Goal: Information Seeking & Learning: Learn about a topic

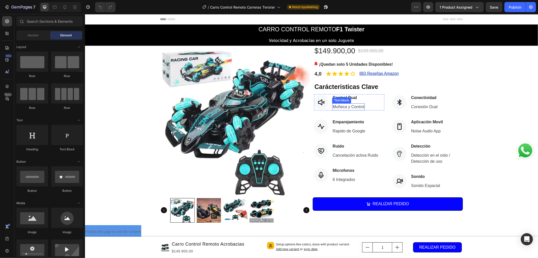
click at [358, 107] on p "Muñeca y Control" at bounding box center [348, 106] width 32 height 6
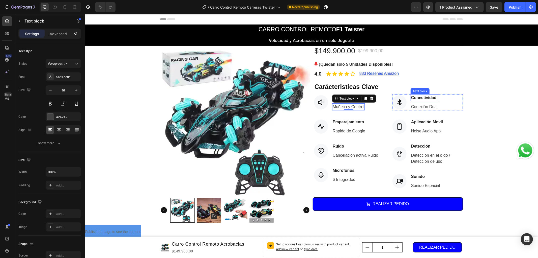
click at [414, 93] on div "Text block" at bounding box center [419, 91] width 19 height 6
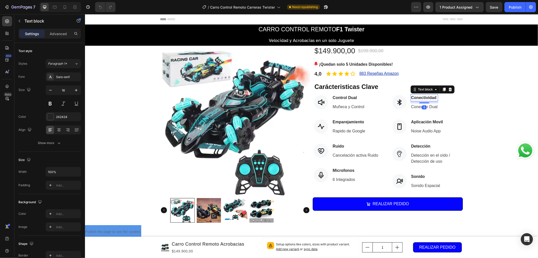
click at [413, 97] on p "Conectividad" at bounding box center [424, 97] width 26 height 6
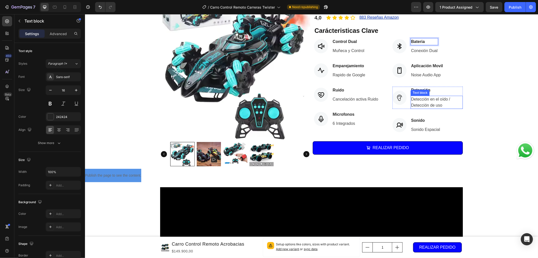
scroll to position [28, 0]
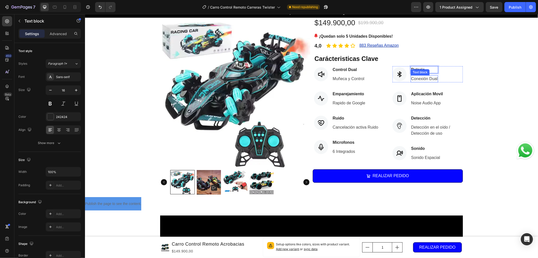
click at [417, 78] on p "Conexión Dual" at bounding box center [424, 78] width 26 height 6
click at [503, 81] on div "Product Images $149.900,00 (P) Price (P) Price $199.900,00 (P) Price (P) Price …" at bounding box center [311, 106] width 453 height 179
click at [354, 91] on p "Emparejamiento" at bounding box center [348, 94] width 33 height 6
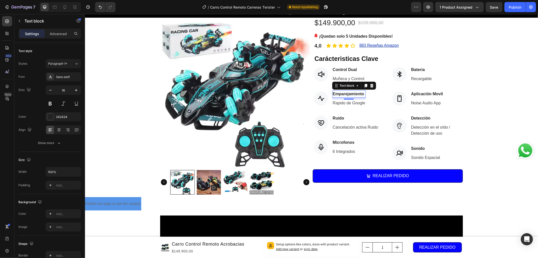
click at [357, 95] on p "Emparejamiento" at bounding box center [348, 94] width 33 height 6
click at [357, 104] on p "Rapido de Google" at bounding box center [348, 103] width 33 height 6
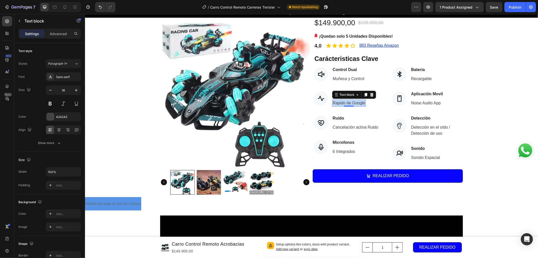
click at [357, 104] on p "Rapido de Google" at bounding box center [348, 103] width 33 height 6
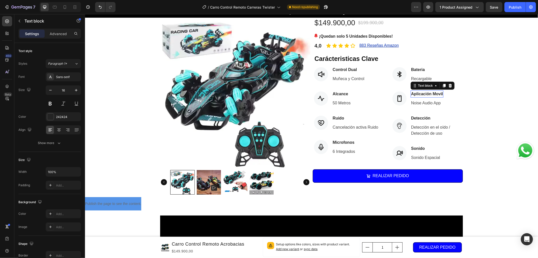
click at [426, 93] on p "Aplicación Movil" at bounding box center [427, 94] width 32 height 6
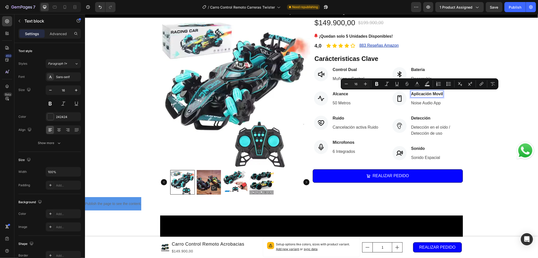
click at [435, 94] on p "Aplicación Movil" at bounding box center [427, 94] width 32 height 6
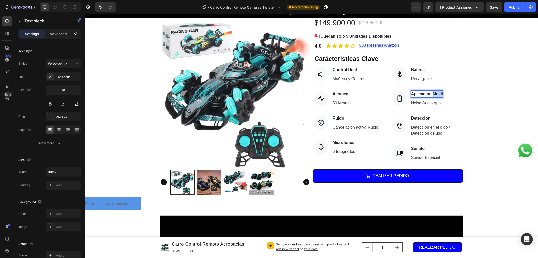
click at [435, 94] on p "Aplicación Movil" at bounding box center [427, 94] width 32 height 6
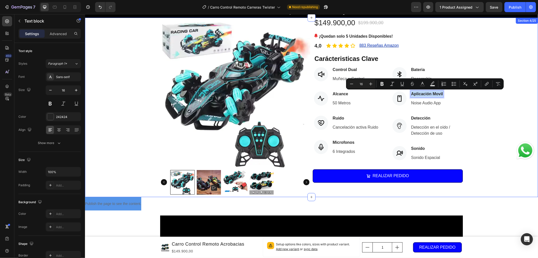
click at [478, 99] on div "Product Images $149.900,00 (P) Price (P) Price $199.900,00 (P) Price (P) Price …" at bounding box center [311, 106] width 453 height 179
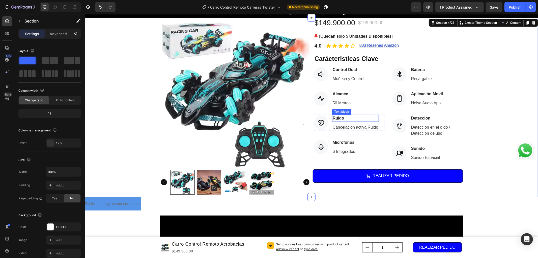
click at [338, 117] on p "Ruido" at bounding box center [355, 118] width 46 height 6
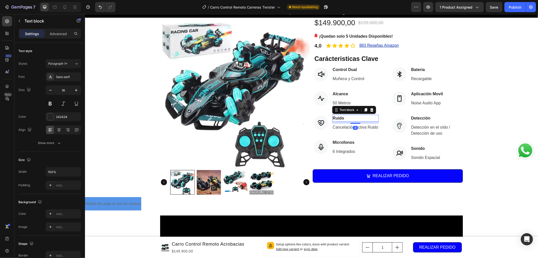
click at [338, 117] on p "Ruido" at bounding box center [355, 118] width 46 height 6
click at [360, 127] on p "Cancelación activa Ruido" at bounding box center [355, 127] width 46 height 6
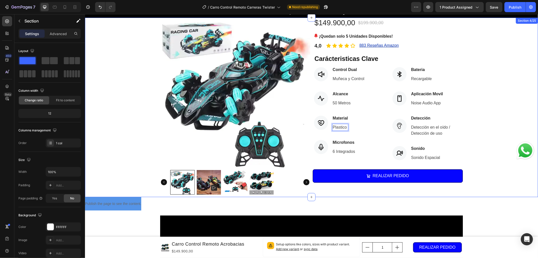
click at [483, 128] on div "Product Images $149.900,00 (P) Price (P) Price $199.900,00 (P) Price (P) Price …" at bounding box center [311, 106] width 453 height 179
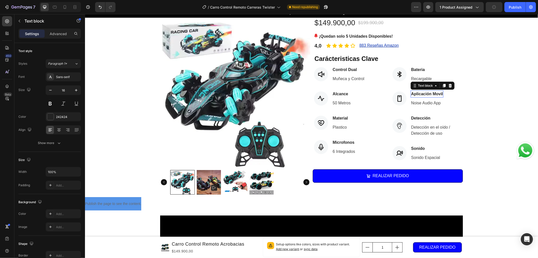
click at [415, 93] on p "Aplicación Movil" at bounding box center [427, 94] width 32 height 6
click at [424, 102] on p "Noise Audio App" at bounding box center [426, 103] width 30 height 6
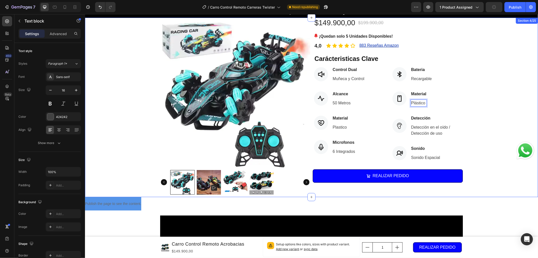
click at [476, 124] on div "Product Images $149.900,00 (P) Price (P) Price $199.900,00 (P) Price (P) Price …" at bounding box center [311, 106] width 453 height 179
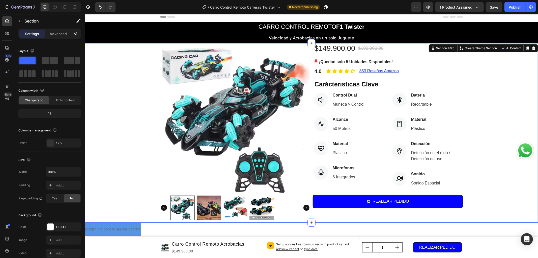
scroll to position [0, 0]
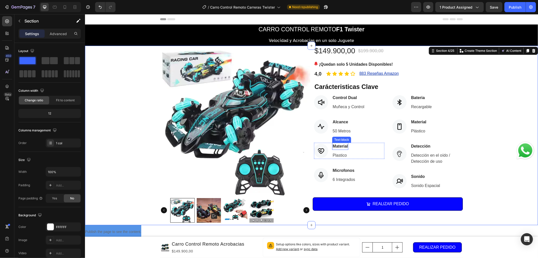
click at [344, 147] on p "Material" at bounding box center [339, 146] width 15 height 6
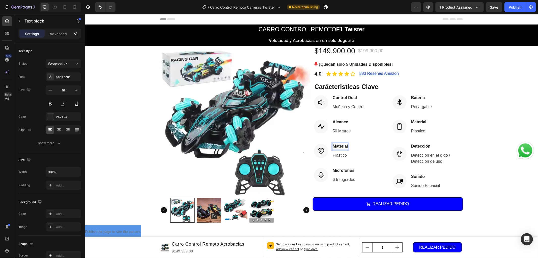
click at [341, 144] on p "Material" at bounding box center [339, 146] width 15 height 6
click at [339, 153] on p "Plastico" at bounding box center [339, 155] width 14 height 6
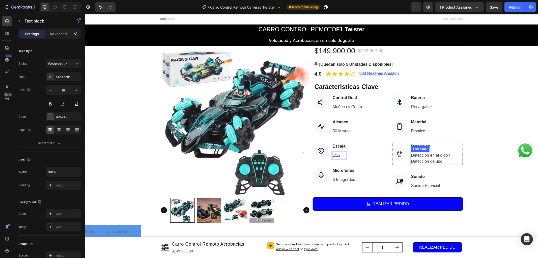
click at [414, 157] on p "Detección en el oído / Detección de uso" at bounding box center [436, 158] width 51 height 12
click at [507, 104] on div "Product Images $149.900,00 (P) Price (P) Price $199.900,00 (P) Price (P) Price …" at bounding box center [311, 134] width 453 height 179
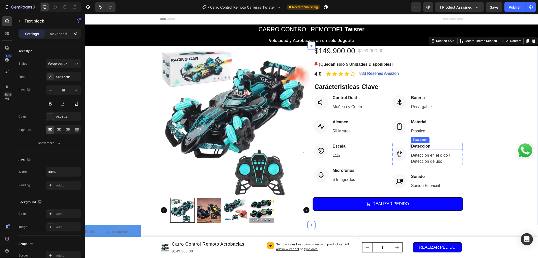
click at [424, 145] on p "Detección" at bounding box center [436, 146] width 51 height 6
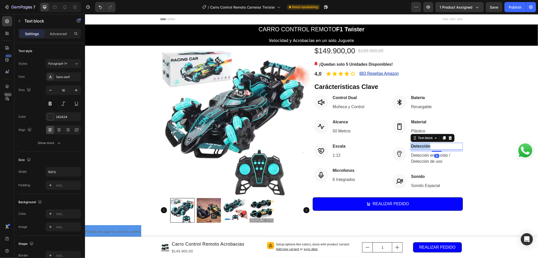
click at [424, 145] on p "Detección" at bounding box center [436, 146] width 51 height 6
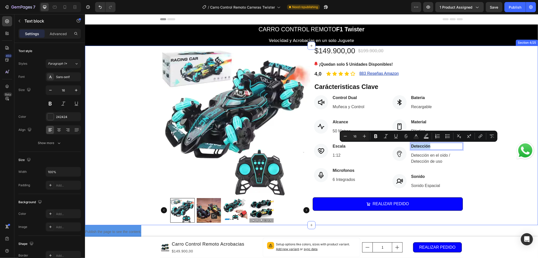
click at [461, 159] on div "Product Images $149.900,00 (P) Price (P) Price $199.900,00 (P) Price (P) Price …" at bounding box center [311, 134] width 453 height 179
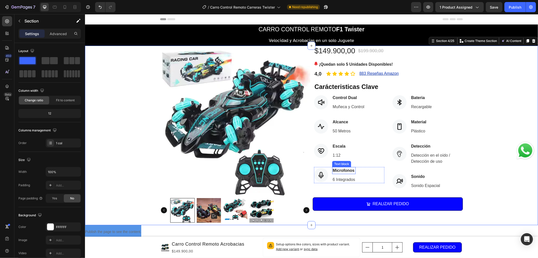
click at [350, 169] on p "Microfonos" at bounding box center [343, 170] width 22 height 6
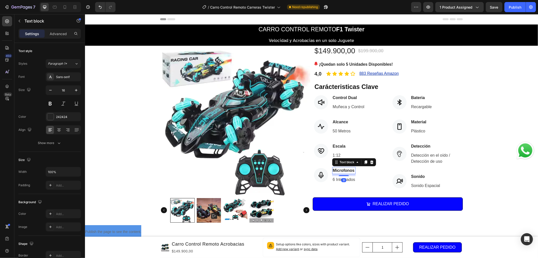
click at [350, 169] on p "Microfonos" at bounding box center [343, 170] width 22 height 6
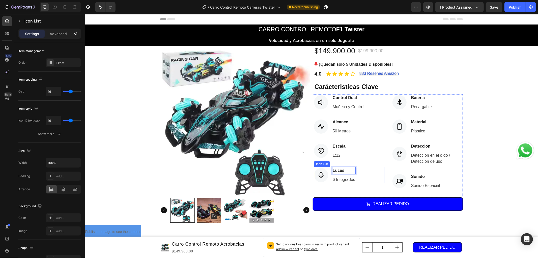
click at [359, 170] on div "Icon Luces Text block 8 6 Integrados Text block" at bounding box center [349, 174] width 70 height 16
click at [334, 168] on p "Luces" at bounding box center [343, 170] width 22 height 6
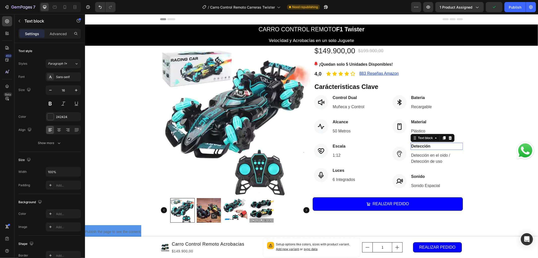
click at [418, 145] on p "Detección" at bounding box center [436, 146] width 51 height 6
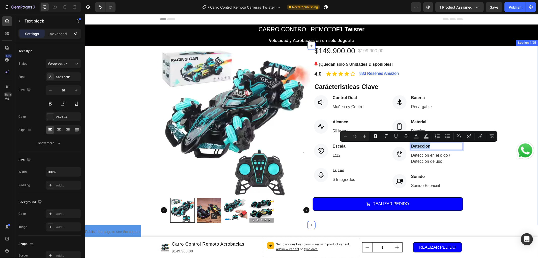
click at [478, 160] on div "Product Images $149.900,00 (P) Price (P) Price $199.900,00 (P) Price (P) Price …" at bounding box center [311, 134] width 453 height 179
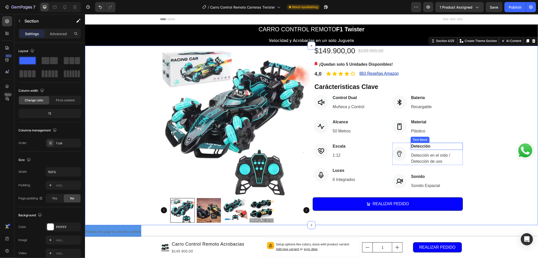
click at [423, 143] on p "Detección" at bounding box center [436, 146] width 51 height 6
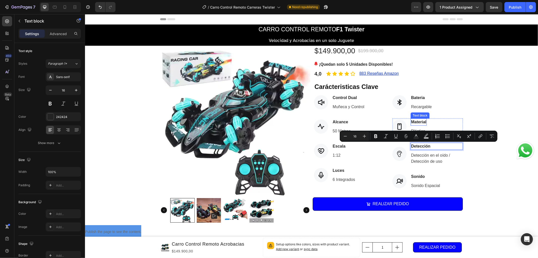
click at [420, 119] on p "Material" at bounding box center [418, 122] width 15 height 6
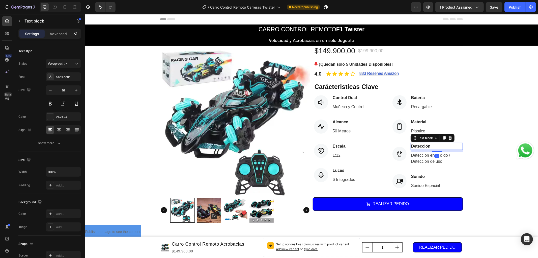
click at [419, 147] on p "Detección" at bounding box center [436, 146] width 51 height 6
click at [419, 146] on p "Detección" at bounding box center [436, 146] width 51 height 6
click at [435, 157] on p "Detección en el oído / Detección de uso" at bounding box center [436, 158] width 51 height 12
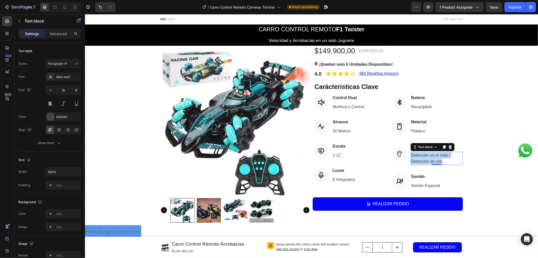
click at [435, 157] on p "Detección en el oído / Detección de uso" at bounding box center [436, 158] width 51 height 12
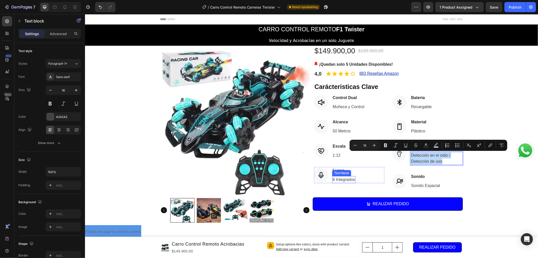
click at [344, 180] on p "6 Integrados" at bounding box center [343, 179] width 22 height 6
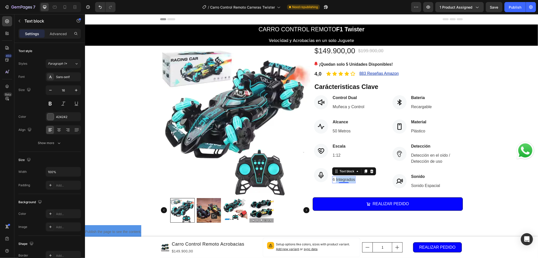
click at [344, 180] on p "6 Integrados" at bounding box center [343, 179] width 22 height 6
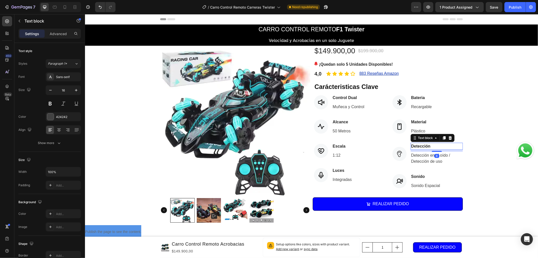
click at [433, 146] on p "Detección" at bounding box center [436, 146] width 51 height 6
click at [433, 145] on p "Detección" at bounding box center [436, 146] width 51 height 6
click at [429, 152] on p "Detección en el oído / Detección de uso" at bounding box center [436, 158] width 51 height 12
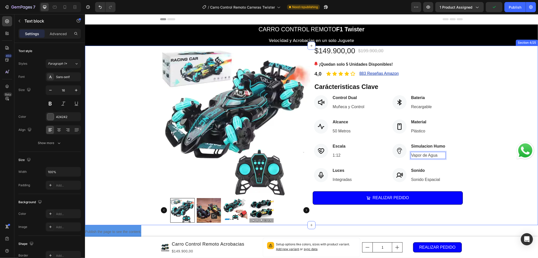
click at [469, 159] on div "Product Images $149.900,00 (P) Price (P) Price $199.900,00 (P) Price (P) Price …" at bounding box center [311, 134] width 453 height 179
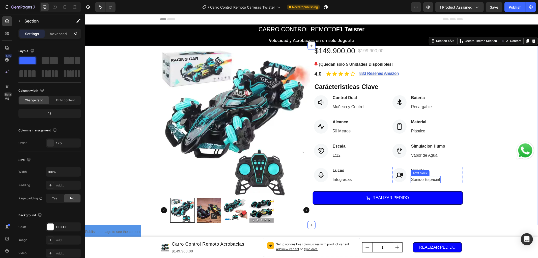
click at [419, 180] on p "Sonido Espacial" at bounding box center [425, 179] width 29 height 6
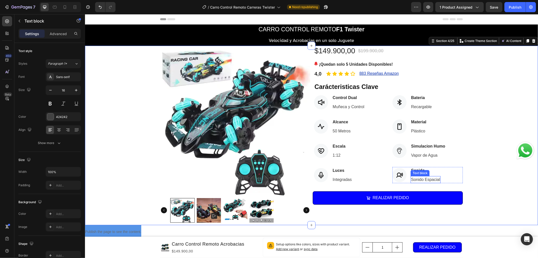
click at [419, 180] on p "Sonido Espacial" at bounding box center [425, 179] width 29 height 6
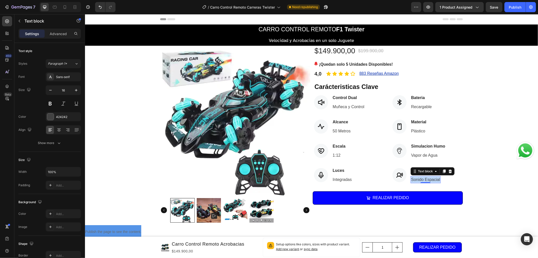
click at [419, 180] on p "Sonido Espacial" at bounding box center [425, 179] width 29 height 6
click at [468, 156] on div "Product Images $149.900,00 (P) Price (P) Price $199.900,00 (P) Price (P) Price …" at bounding box center [311, 134] width 453 height 179
